Goal: Task Accomplishment & Management: Use online tool/utility

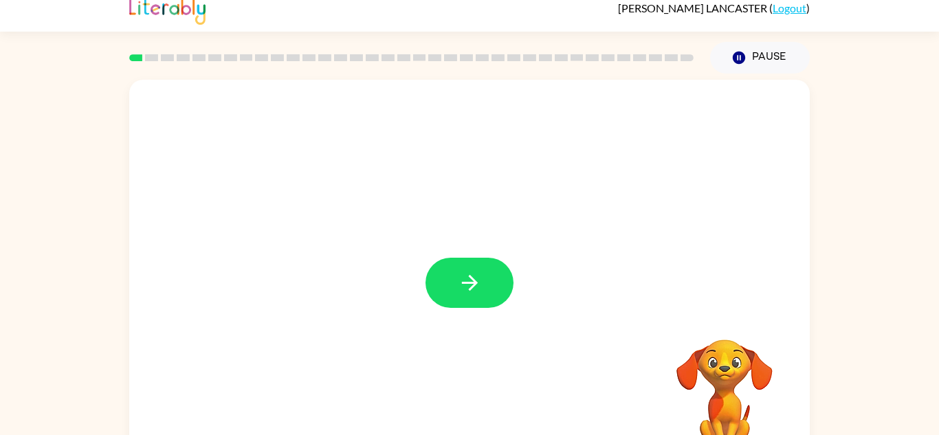
scroll to position [48, 0]
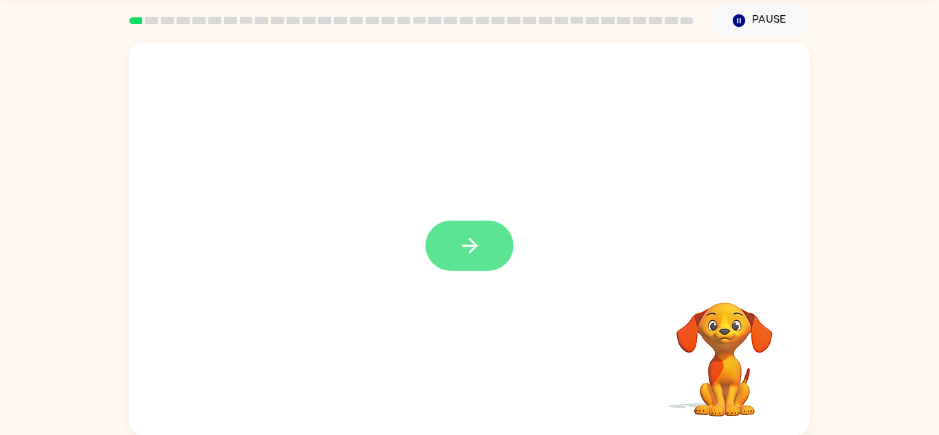
click at [472, 244] on icon "button" at bounding box center [470, 246] width 24 height 24
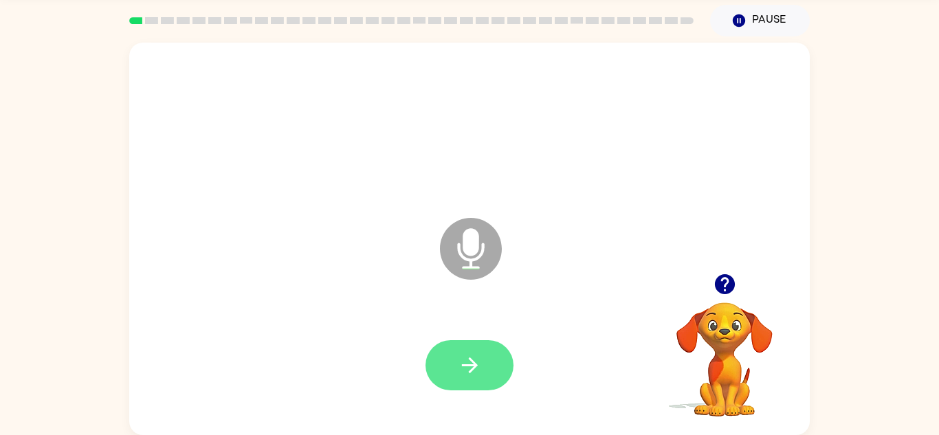
click at [453, 369] on button "button" at bounding box center [470, 365] width 88 height 50
click at [446, 367] on button "button" at bounding box center [470, 365] width 88 height 50
click at [453, 373] on button "button" at bounding box center [470, 365] width 88 height 50
click at [467, 364] on icon "button" at bounding box center [470, 365] width 24 height 24
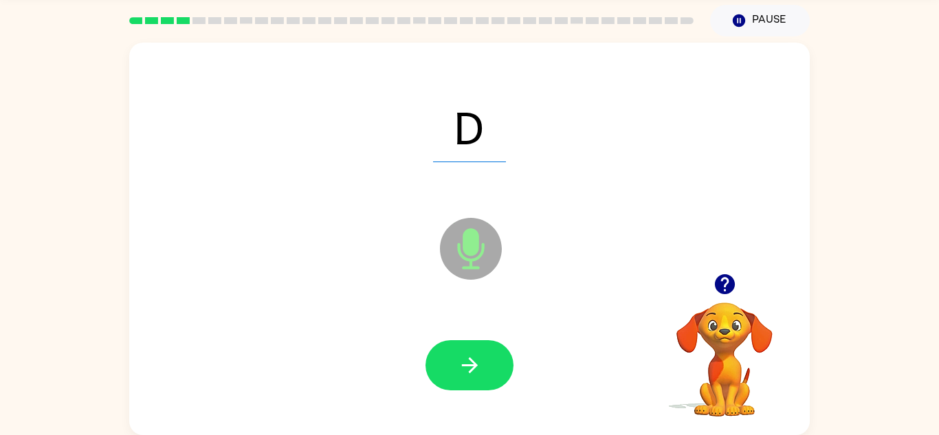
click at [477, 241] on icon "Microphone The Microphone is here when it is your turn to talk" at bounding box center [540, 266] width 206 height 103
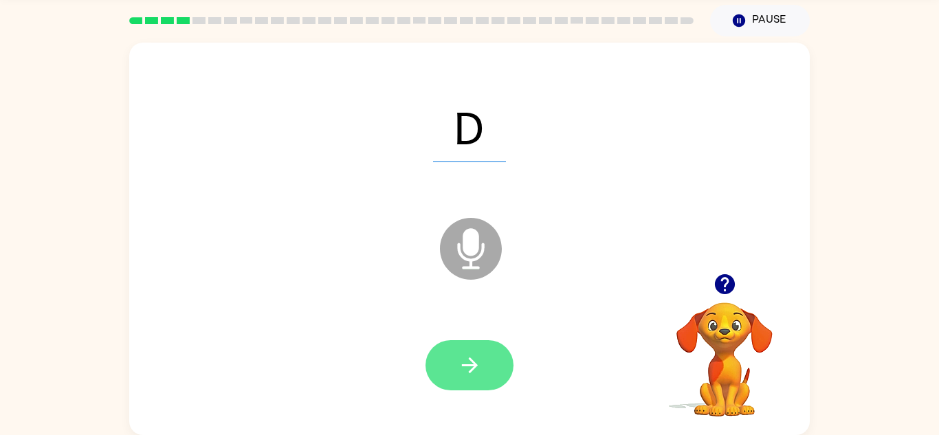
click at [456, 360] on button "button" at bounding box center [470, 365] width 88 height 50
click at [466, 378] on button "button" at bounding box center [470, 365] width 88 height 50
click at [464, 375] on icon "button" at bounding box center [470, 365] width 24 height 24
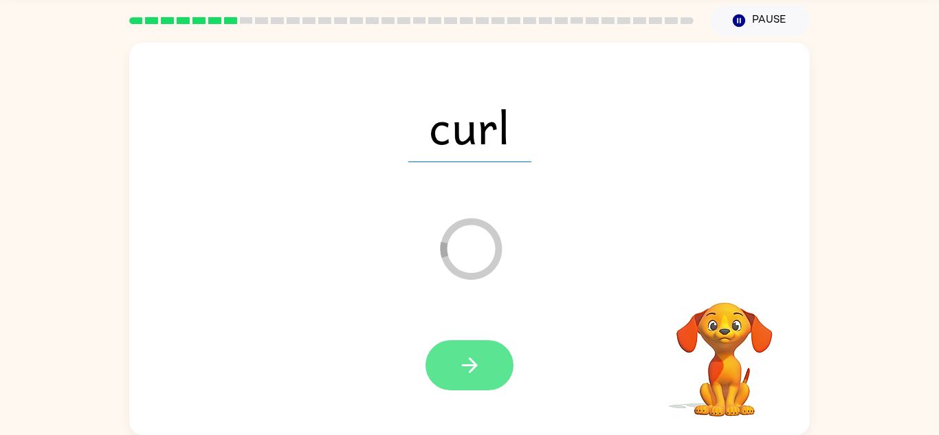
click at [455, 379] on button "button" at bounding box center [470, 365] width 88 height 50
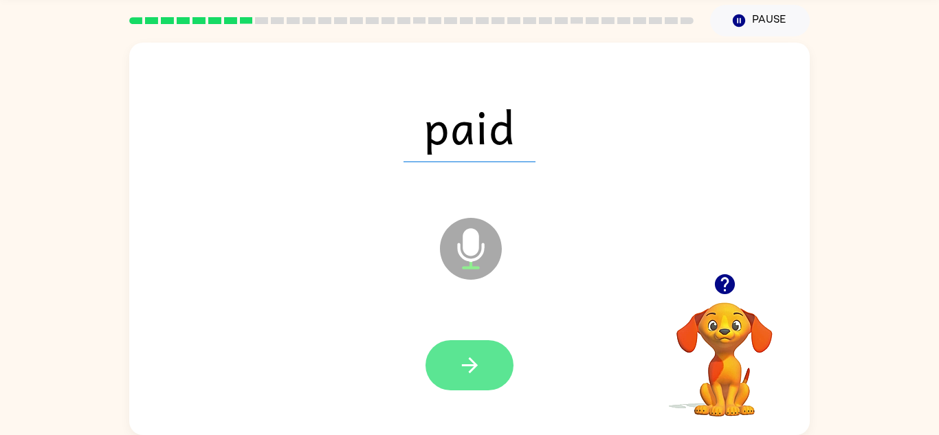
click at [480, 384] on button "button" at bounding box center [470, 365] width 88 height 50
click at [458, 353] on icon "button" at bounding box center [470, 365] width 24 height 24
click at [464, 349] on button "button" at bounding box center [470, 365] width 88 height 50
click at [459, 367] on icon "button" at bounding box center [470, 365] width 24 height 24
click at [455, 369] on button "button" at bounding box center [470, 365] width 88 height 50
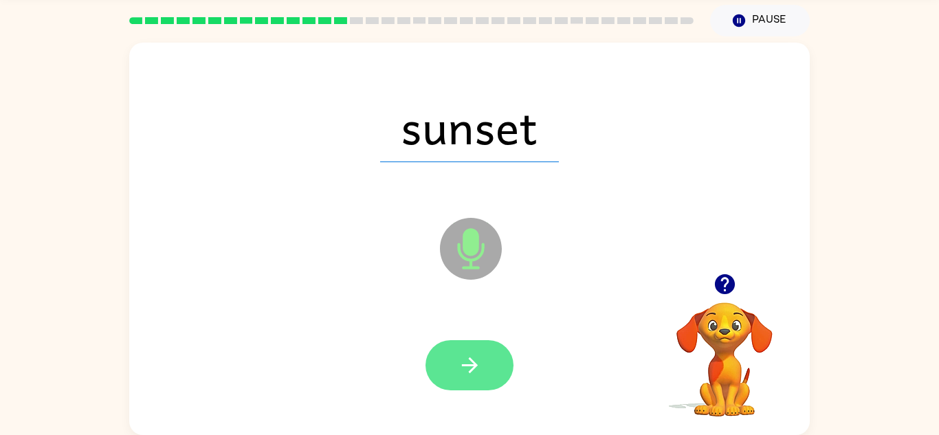
click at [473, 355] on icon "button" at bounding box center [470, 365] width 24 height 24
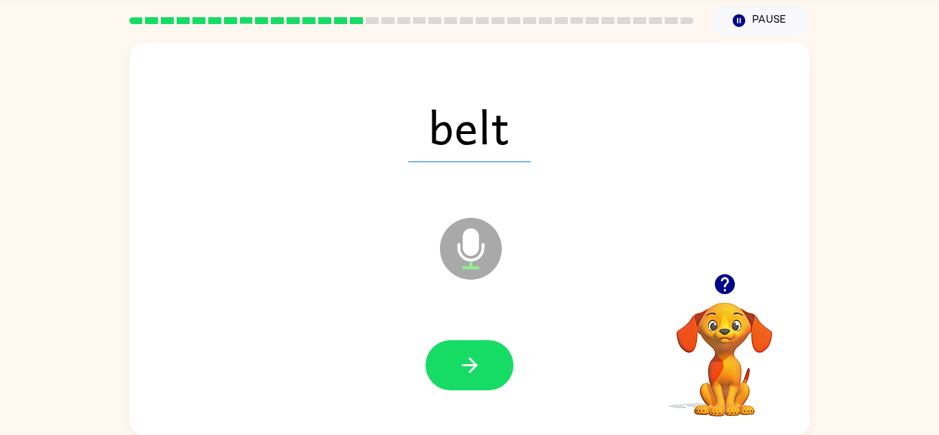
click at [473, 355] on icon "button" at bounding box center [470, 365] width 24 height 24
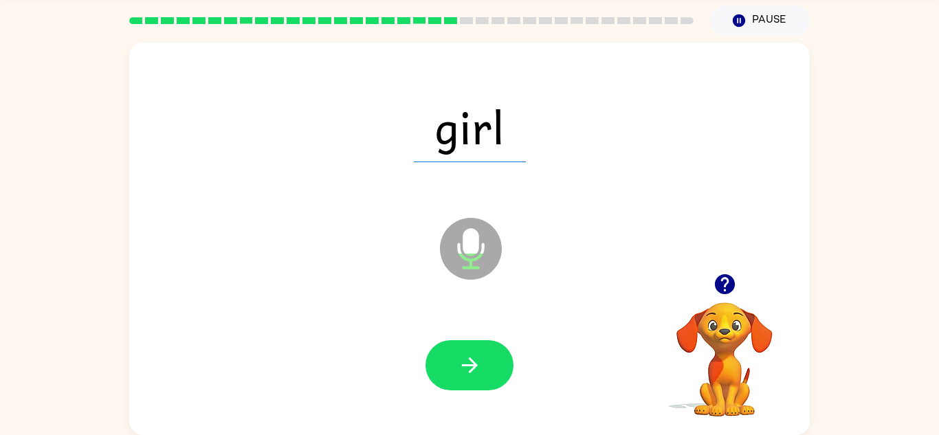
click at [466, 336] on div at bounding box center [469, 365] width 653 height 113
click at [468, 349] on button "button" at bounding box center [470, 365] width 88 height 50
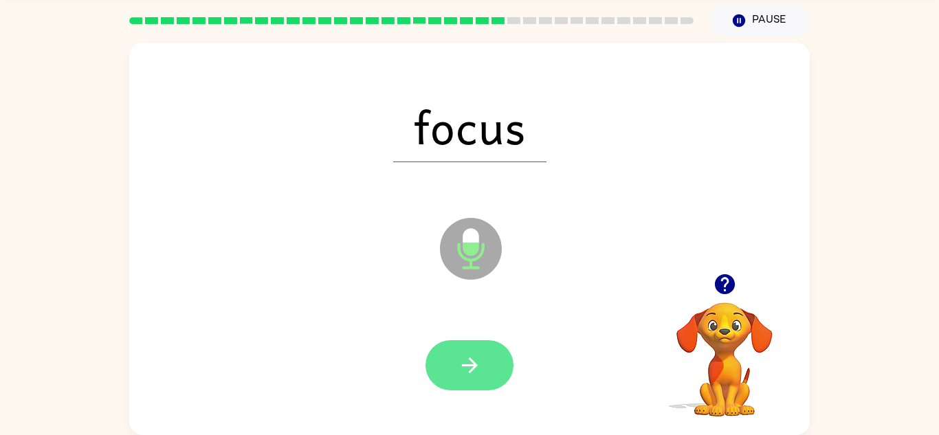
click at [466, 343] on button "button" at bounding box center [470, 365] width 88 height 50
click at [479, 365] on icon "button" at bounding box center [470, 365] width 24 height 24
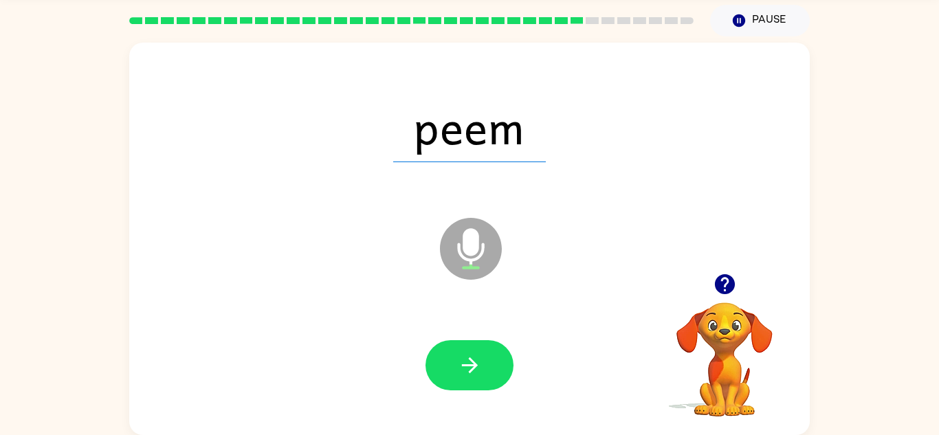
click at [723, 367] on video "Your browser must support playing .mp4 files to use Literably. Please try using…" at bounding box center [725, 350] width 138 height 138
click at [449, 351] on button "button" at bounding box center [470, 365] width 88 height 50
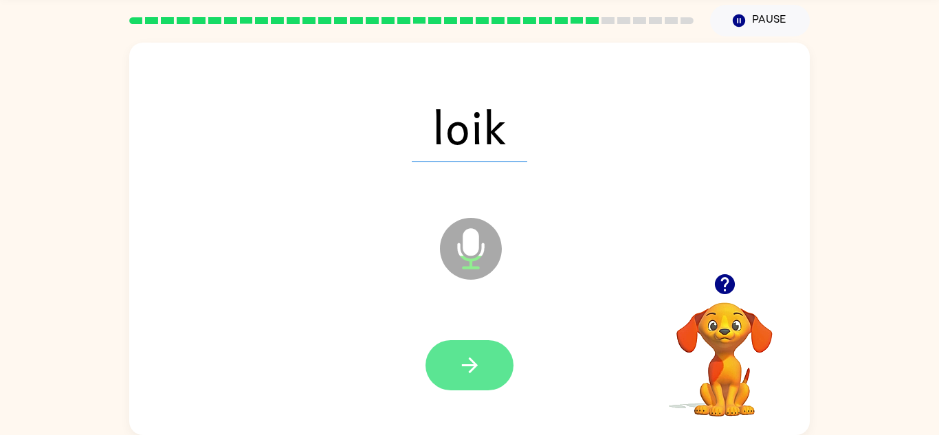
click at [473, 357] on icon "button" at bounding box center [470, 365] width 24 height 24
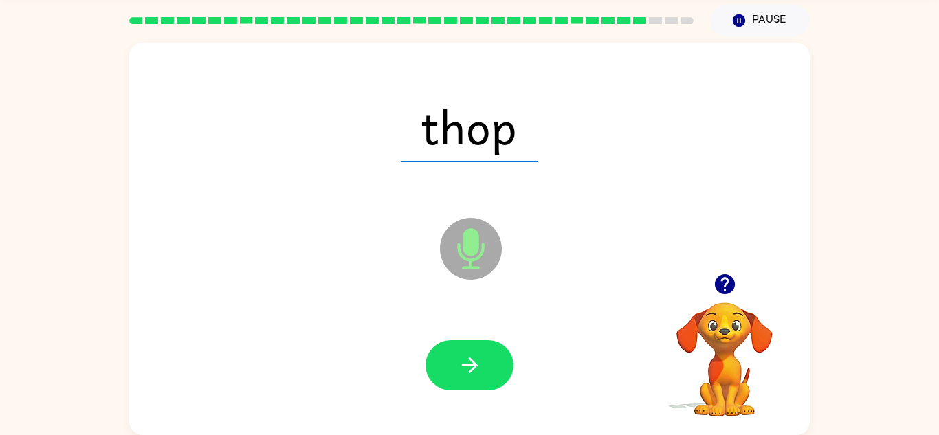
click at [469, 367] on icon "button" at bounding box center [470, 365] width 24 height 24
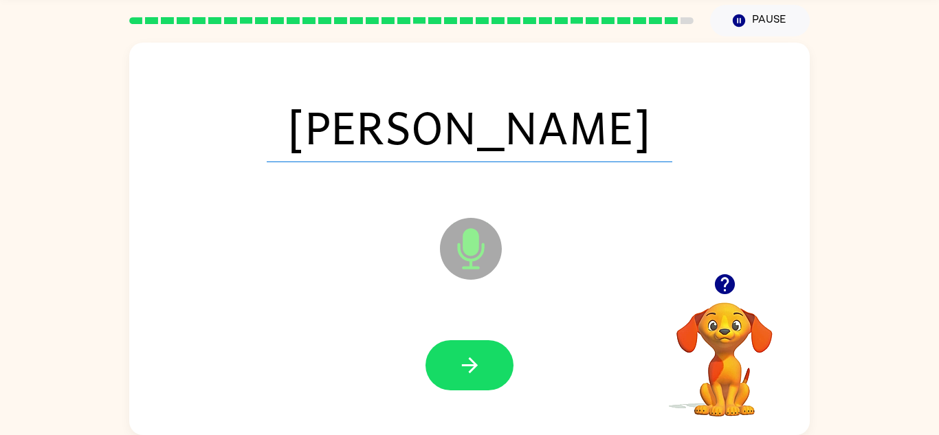
click at [469, 367] on icon "button" at bounding box center [470, 365] width 24 height 24
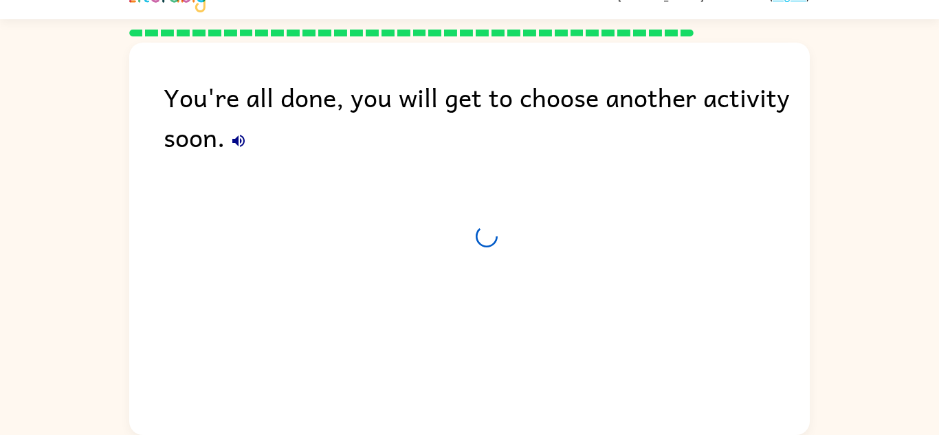
scroll to position [23, 0]
click at [239, 140] on icon "button" at bounding box center [238, 141] width 17 height 17
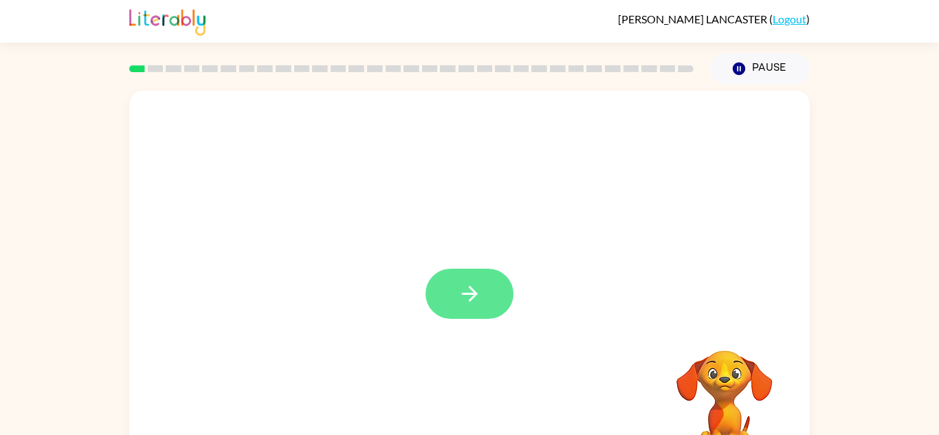
click at [479, 281] on button "button" at bounding box center [470, 294] width 88 height 50
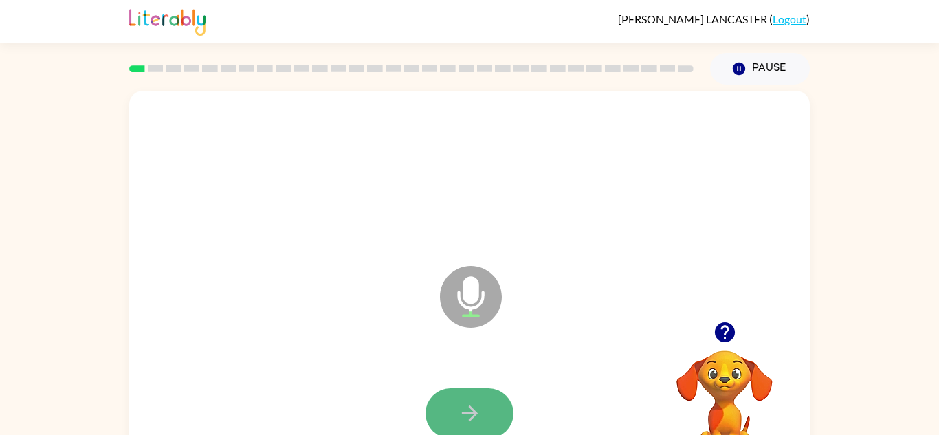
click at [458, 407] on icon "button" at bounding box center [470, 414] width 24 height 24
click at [461, 397] on button "button" at bounding box center [470, 414] width 88 height 50
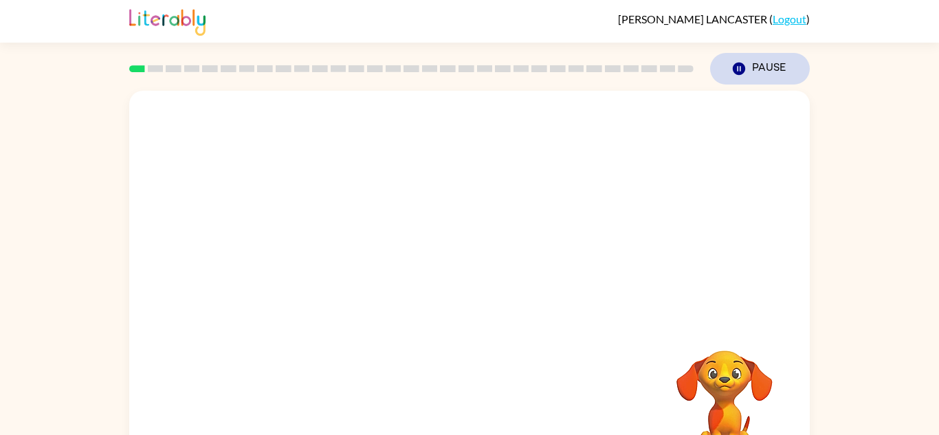
click at [786, 65] on button "Pause Pause" at bounding box center [760, 69] width 100 height 32
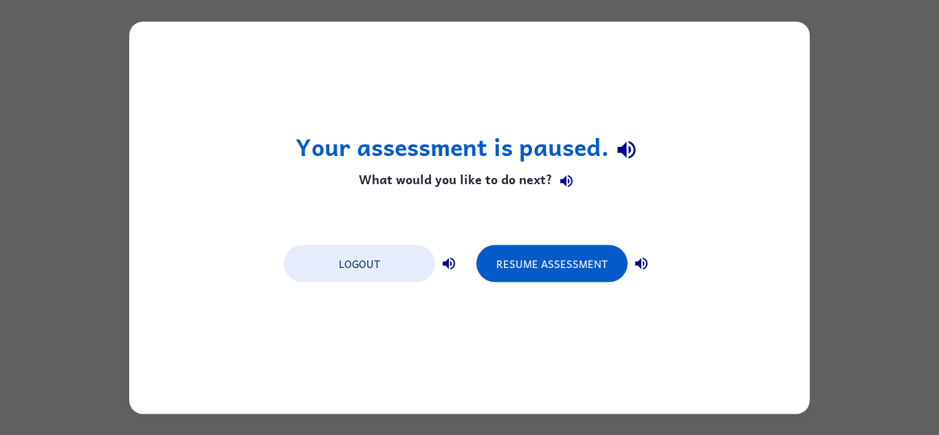
click at [786, 65] on div "Your assessment is paused. What would you like to do next? Logout Resume Assess…" at bounding box center [469, 217] width 681 height 393
click at [409, 259] on button "Logout" at bounding box center [359, 263] width 151 height 37
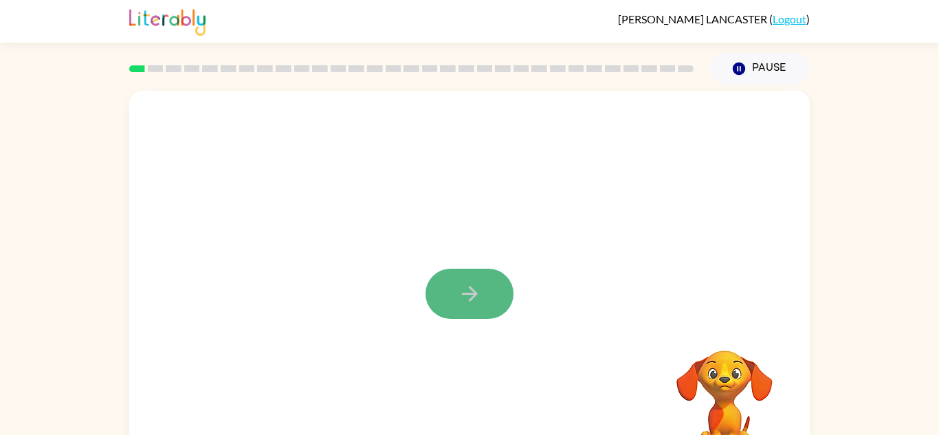
click at [450, 287] on button "button" at bounding box center [470, 294] width 88 height 50
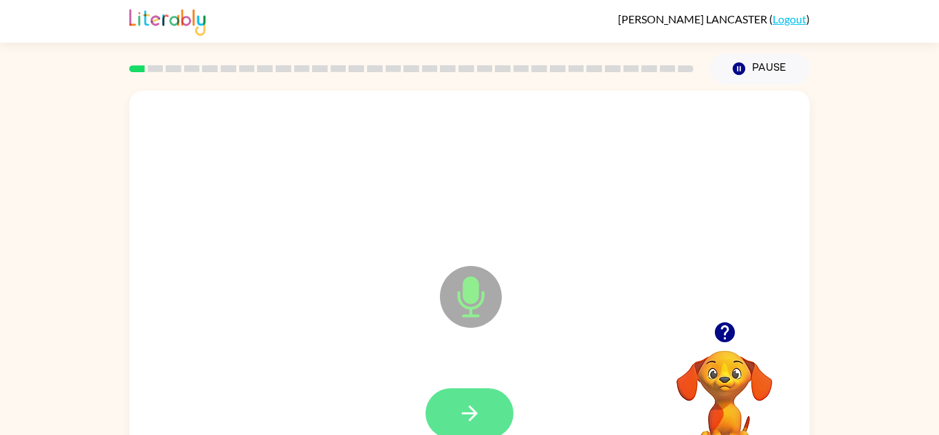
click at [469, 397] on button "button" at bounding box center [470, 414] width 88 height 50
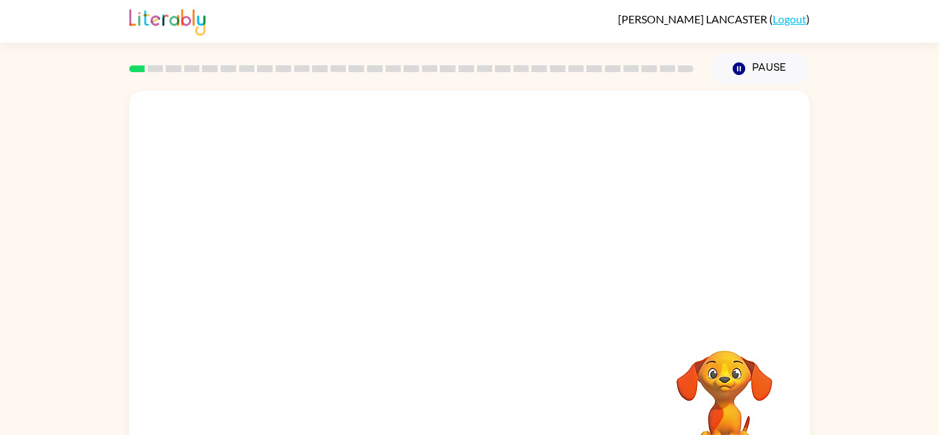
click at [723, 404] on video "Your browser must support playing .mp4 files to use Literably. Please try using…" at bounding box center [725, 398] width 138 height 138
click at [708, 397] on video "Your browser must support playing .mp4 files to use Literably. Please try using…" at bounding box center [725, 398] width 138 height 138
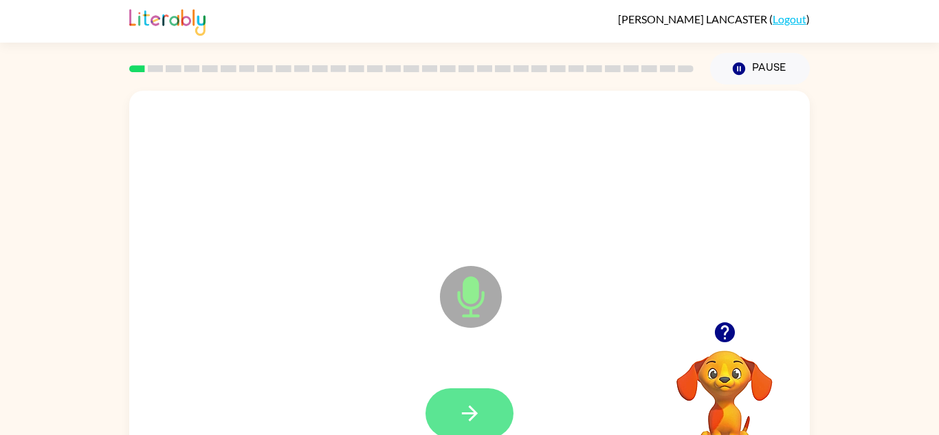
click at [473, 413] on icon "button" at bounding box center [469, 414] width 16 height 16
click at [464, 389] on button "button" at bounding box center [470, 414] width 88 height 50
click at [482, 397] on button "button" at bounding box center [470, 414] width 88 height 50
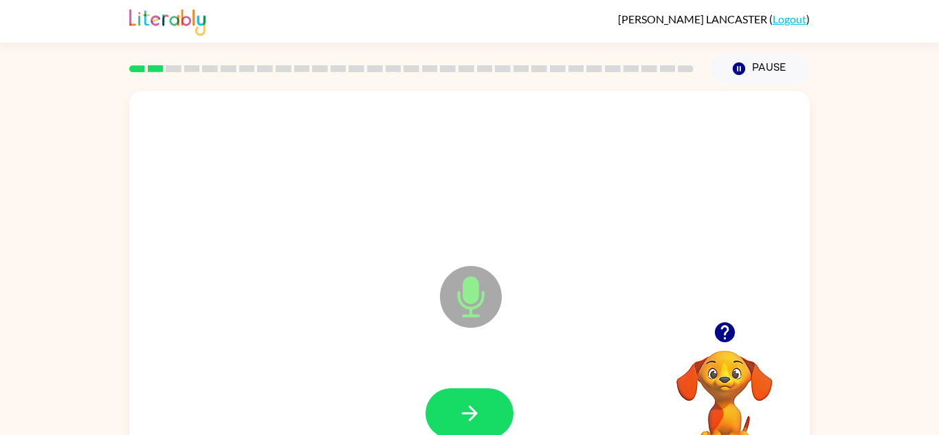
click at [482, 397] on button "button" at bounding box center [470, 414] width 88 height 50
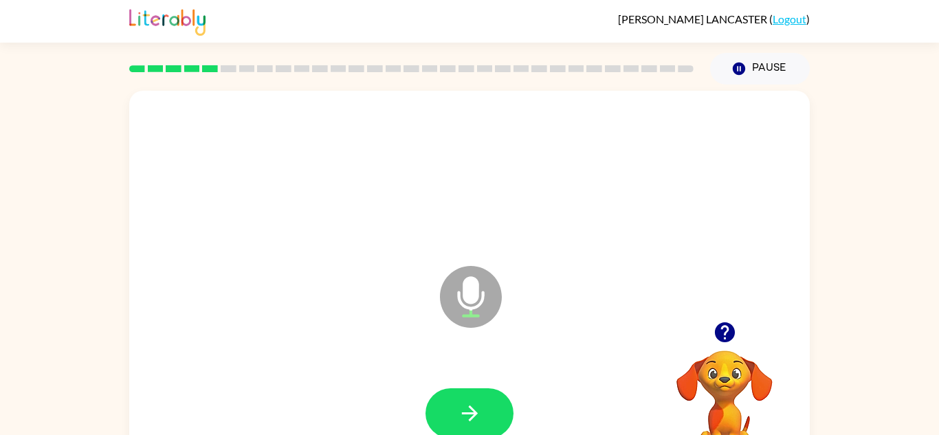
click at [482, 397] on button "button" at bounding box center [470, 414] width 88 height 50
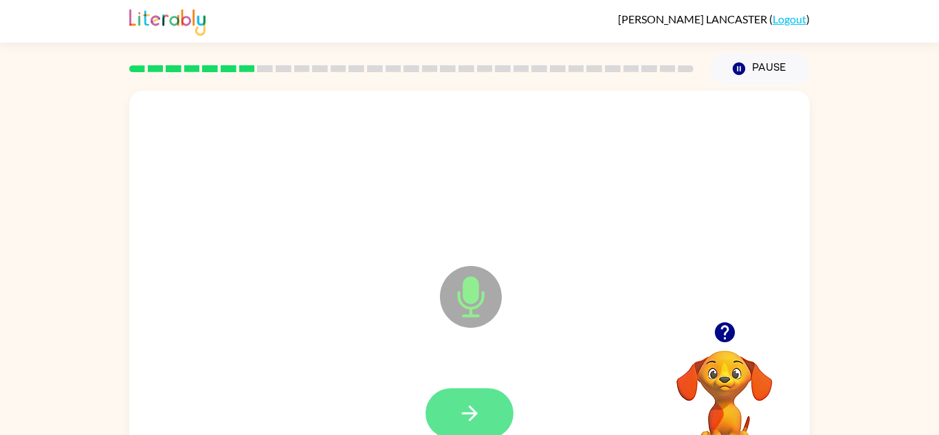
click at [465, 400] on button "button" at bounding box center [470, 414] width 88 height 50
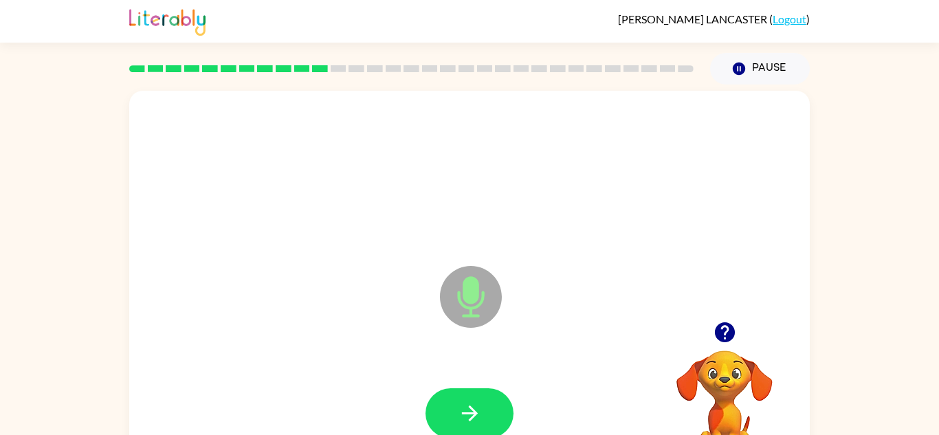
click at [465, 400] on button "button" at bounding box center [470, 414] width 88 height 50
click at [467, 390] on button "button" at bounding box center [470, 414] width 88 height 50
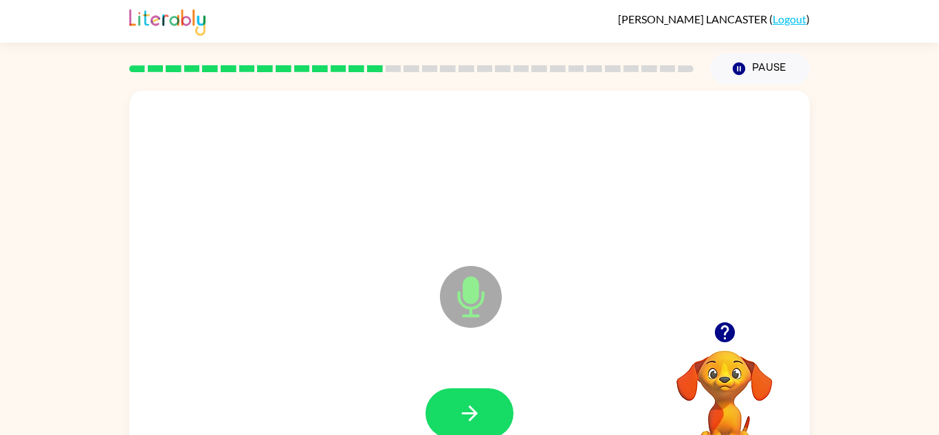
click at [467, 390] on button "button" at bounding box center [470, 414] width 88 height 50
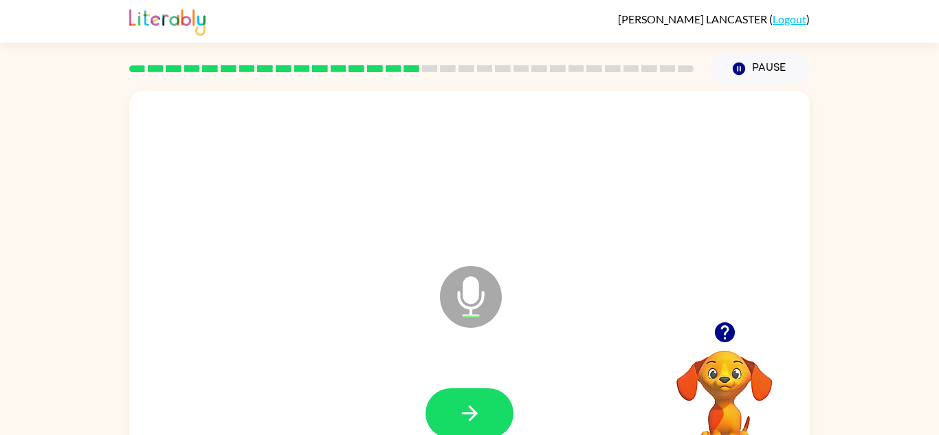
click at [467, 390] on button "button" at bounding box center [470, 414] width 88 height 50
click at [468, 390] on button "button" at bounding box center [470, 414] width 88 height 50
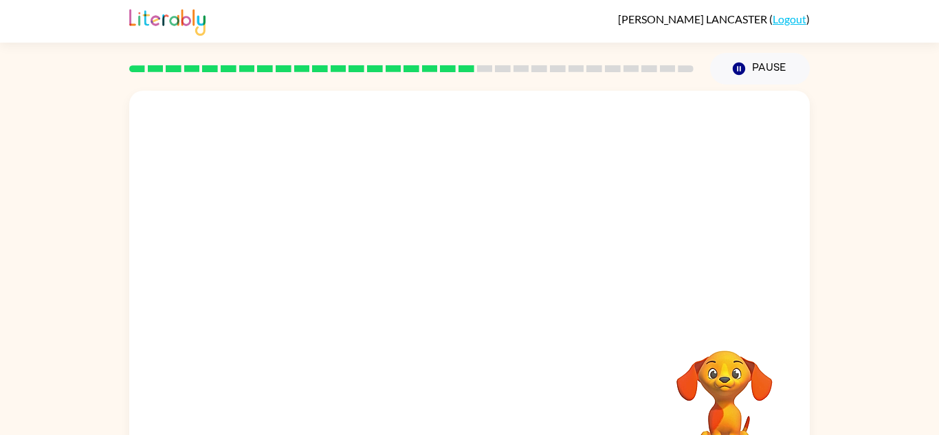
scroll to position [8, 0]
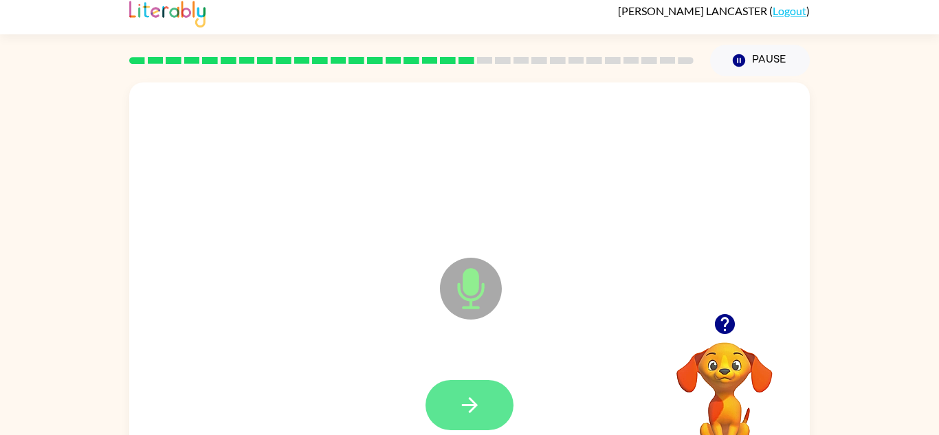
click at [458, 393] on icon "button" at bounding box center [470, 405] width 24 height 24
click at [468, 382] on button "button" at bounding box center [470, 405] width 88 height 50
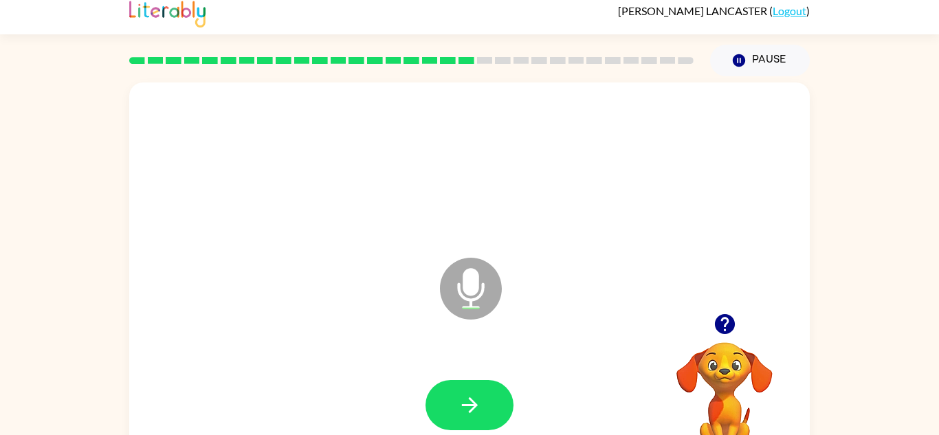
click at [455, 376] on div at bounding box center [469, 405] width 653 height 113
click at [459, 407] on icon "button" at bounding box center [470, 405] width 24 height 24
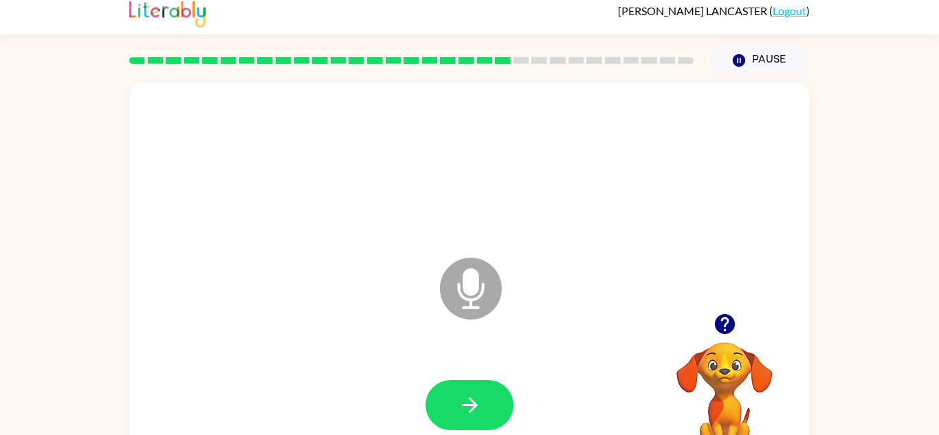
click at [459, 407] on icon "button" at bounding box center [470, 405] width 24 height 24
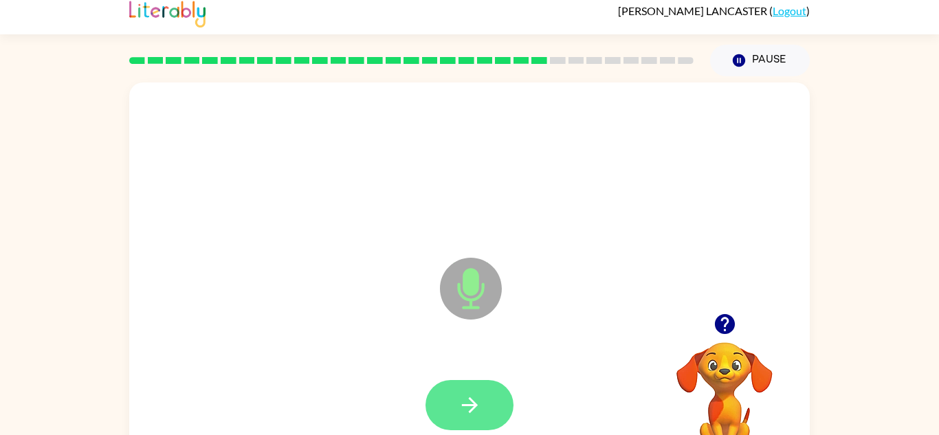
click at [453, 385] on button "button" at bounding box center [470, 405] width 88 height 50
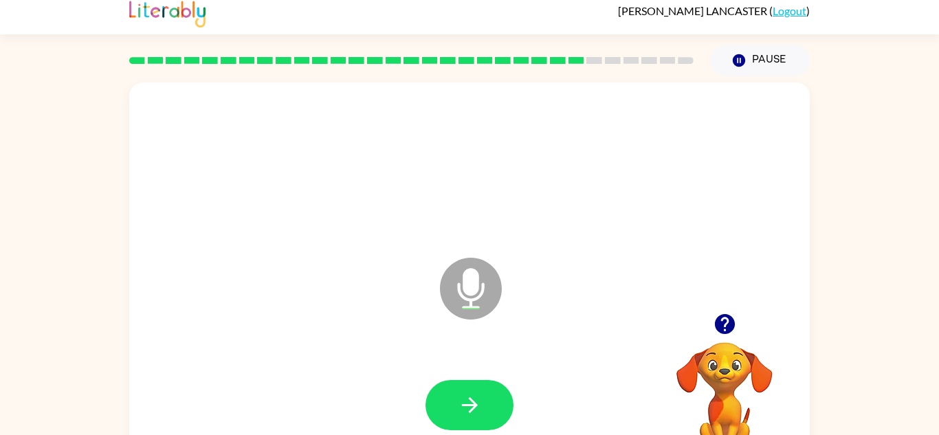
click at [726, 417] on video "Your browser must support playing .mp4 files to use Literably. Please try using…" at bounding box center [725, 390] width 138 height 138
click at [488, 399] on button "button" at bounding box center [470, 405] width 88 height 50
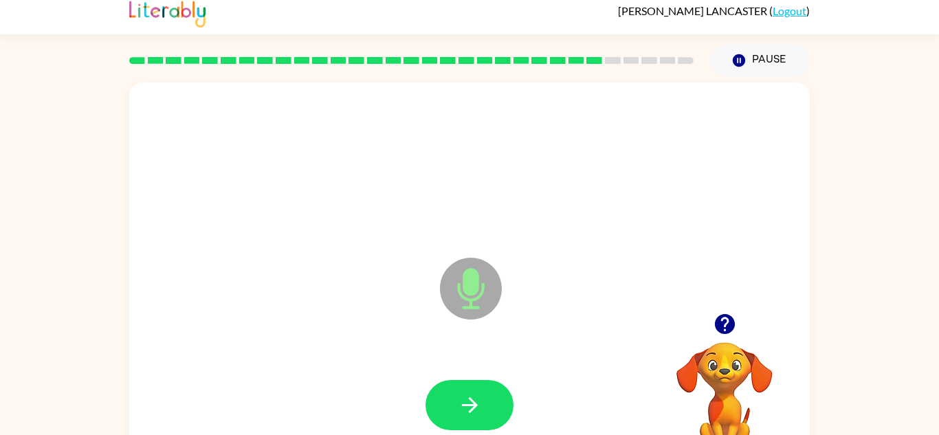
click at [488, 399] on button "button" at bounding box center [470, 405] width 88 height 50
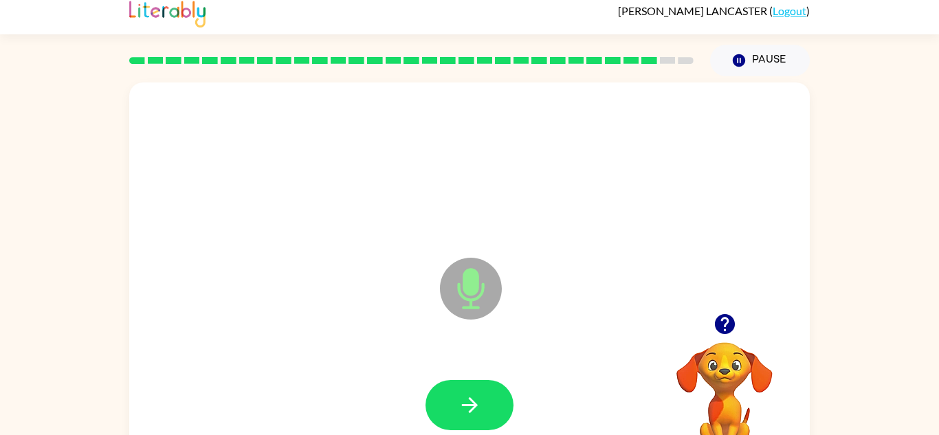
click at [488, 399] on button "button" at bounding box center [470, 405] width 88 height 50
